Goal: Task Accomplishment & Management: Complete application form

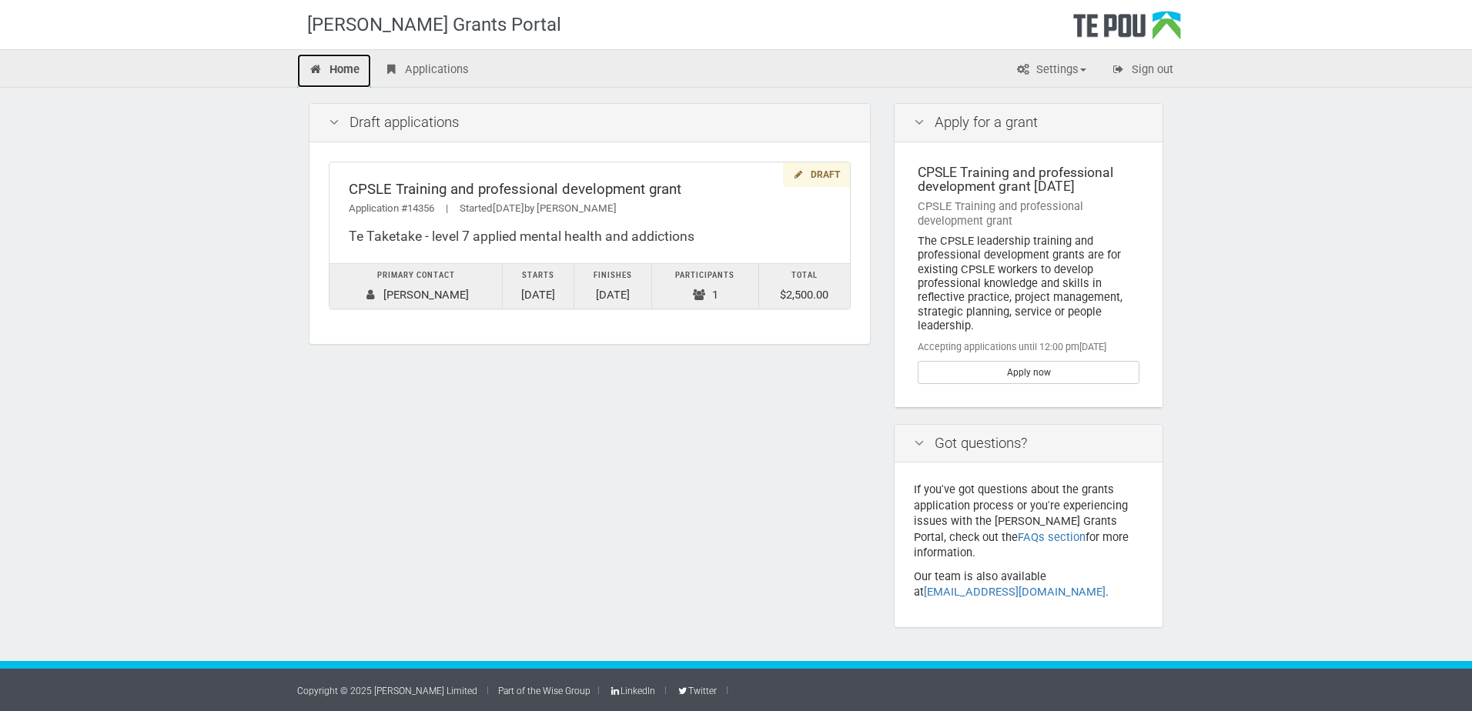
click at [352, 67] on link "Home" at bounding box center [334, 71] width 74 height 34
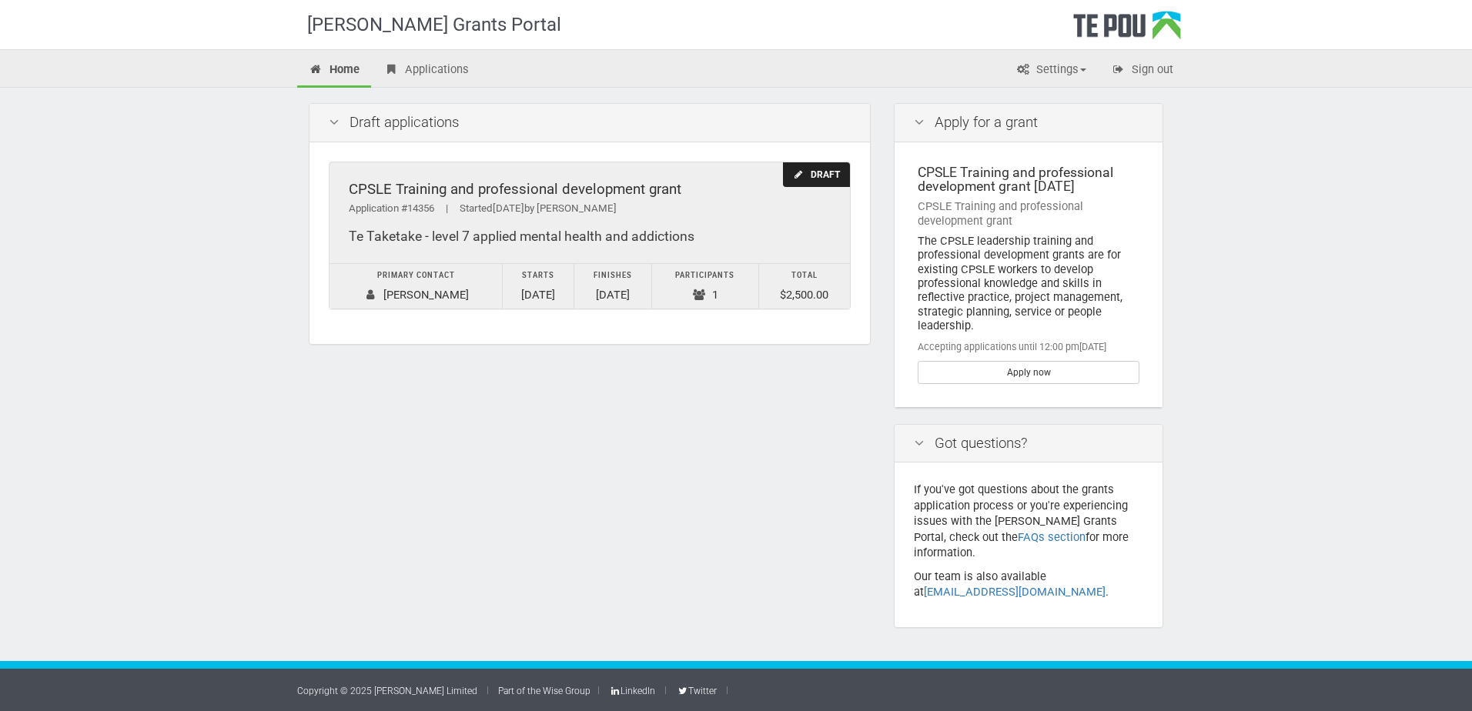
click at [525, 189] on div "CPSLE Training and professional development grant" at bounding box center [590, 190] width 482 height 16
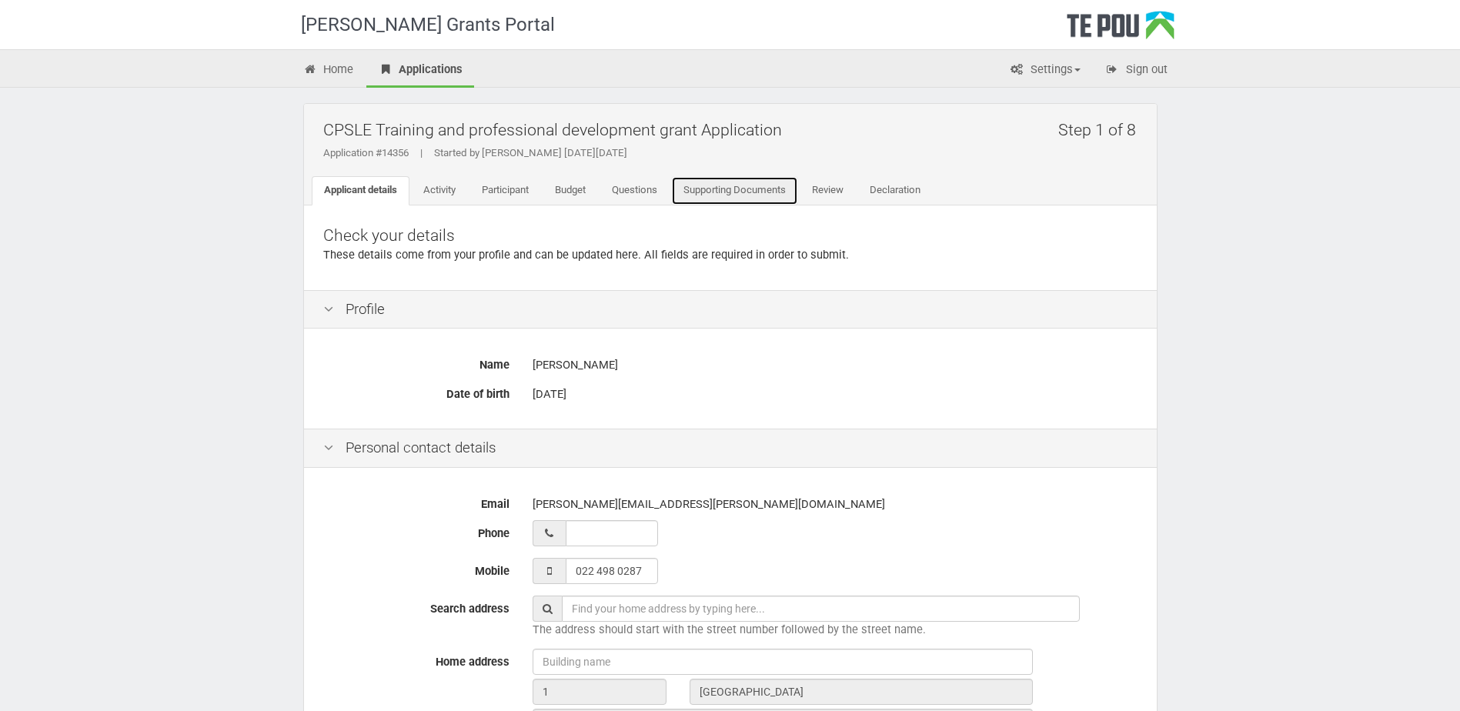
click at [757, 195] on link "Supporting Documents" at bounding box center [734, 190] width 127 height 29
